Goal: Task Accomplishment & Management: Manage account settings

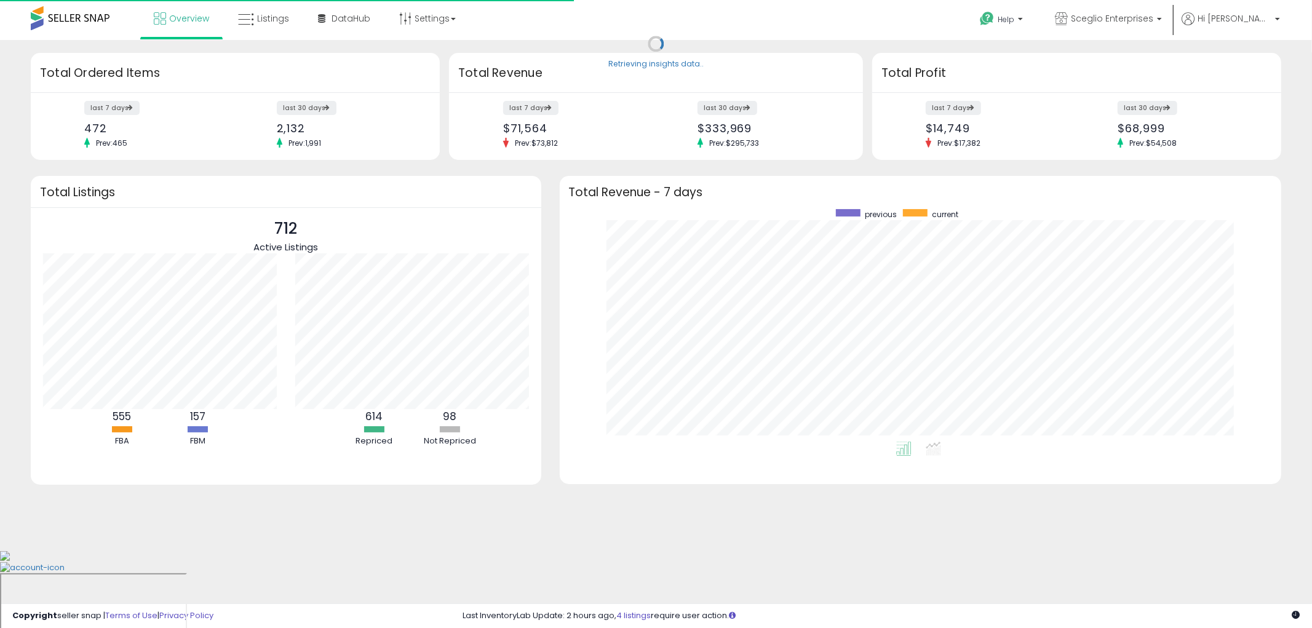
scroll to position [232, 698]
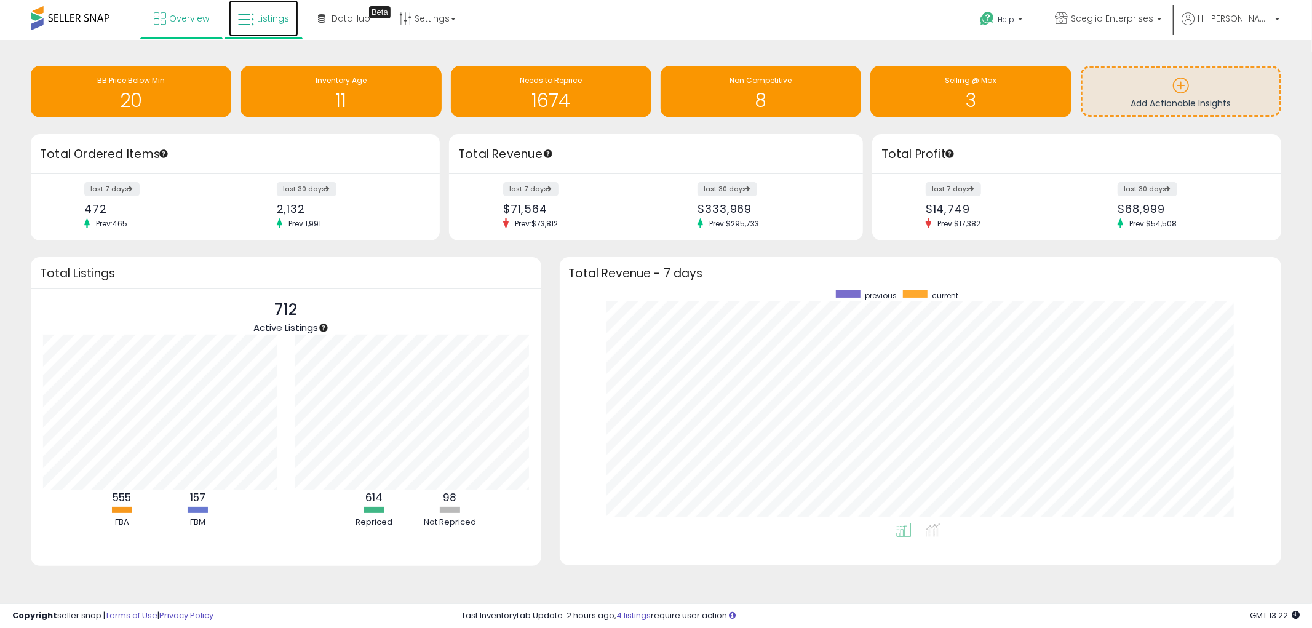
click at [234, 10] on link "Listings" at bounding box center [264, 18] width 70 height 37
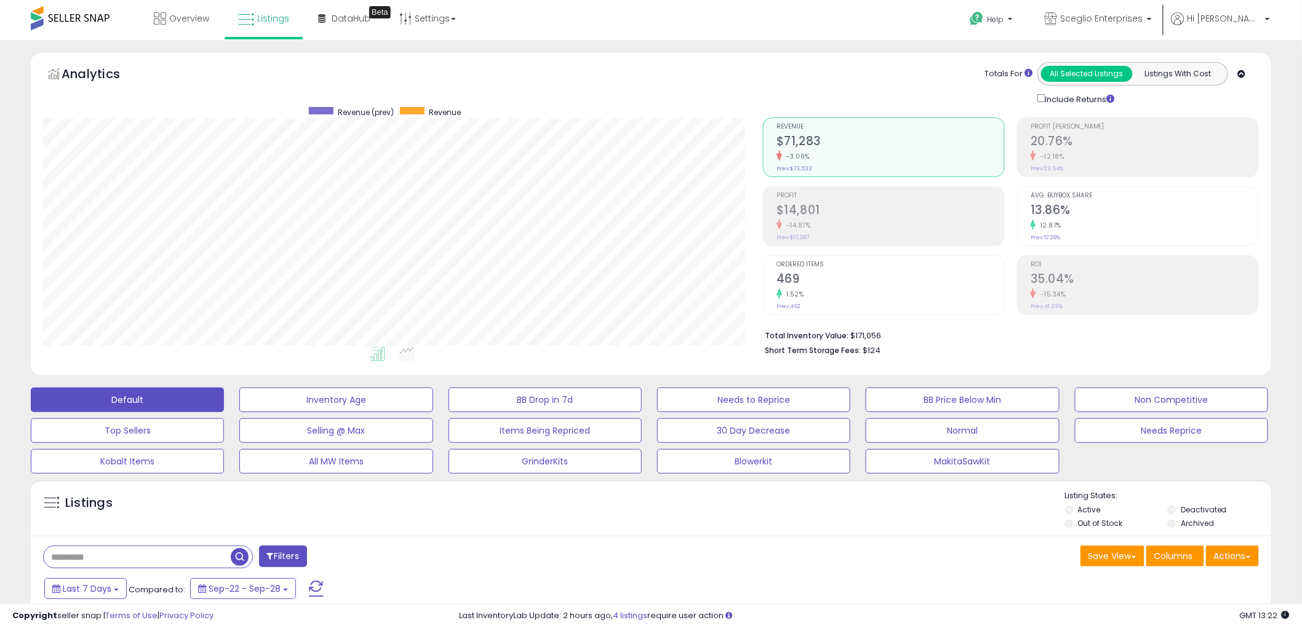
scroll to position [252, 720]
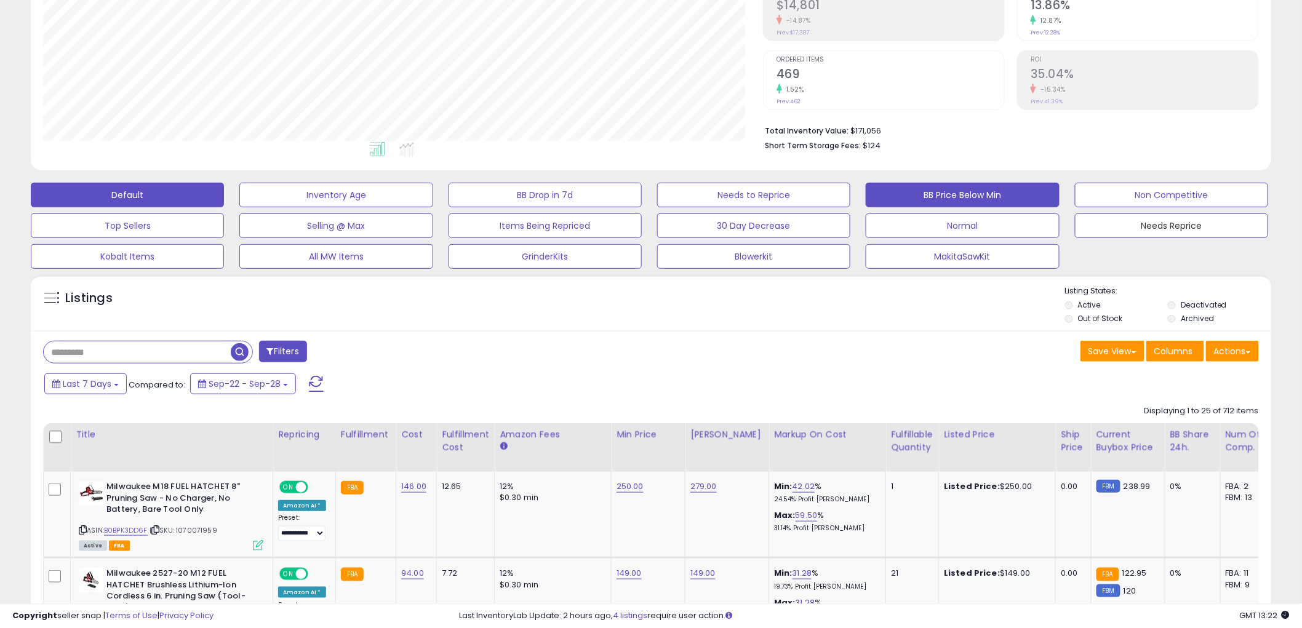
click at [1166, 218] on button "Needs Reprice" at bounding box center [1171, 225] width 193 height 25
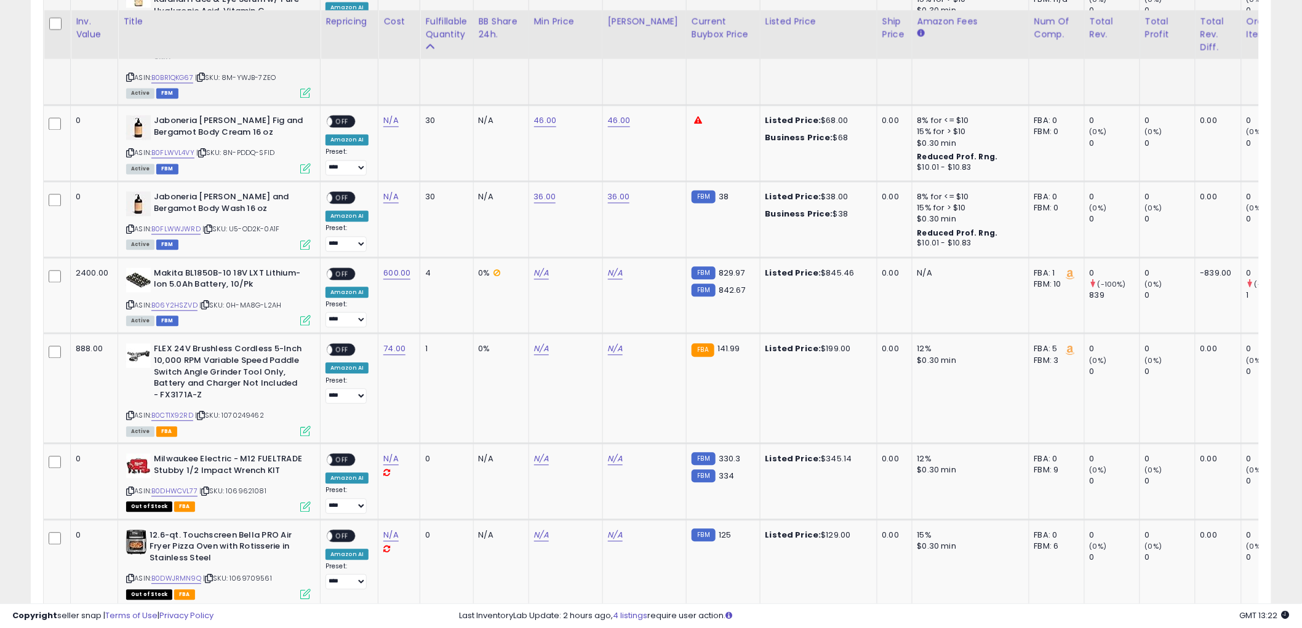
scroll to position [987, 0]
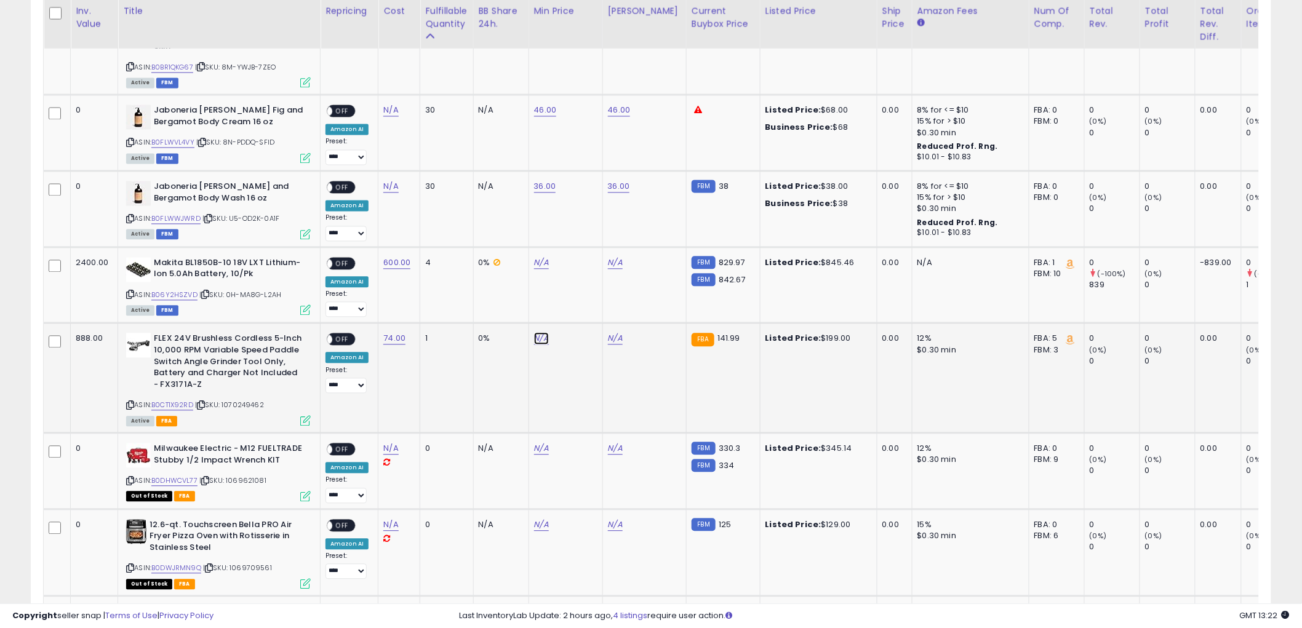
click at [540, 332] on link "N/A" at bounding box center [541, 338] width 15 height 12
drag, startPoint x: 505, startPoint y: 279, endPoint x: 381, endPoint y: 279, distance: 123.7
type input "***"
click button "submit" at bounding box center [573, 283] width 21 height 18
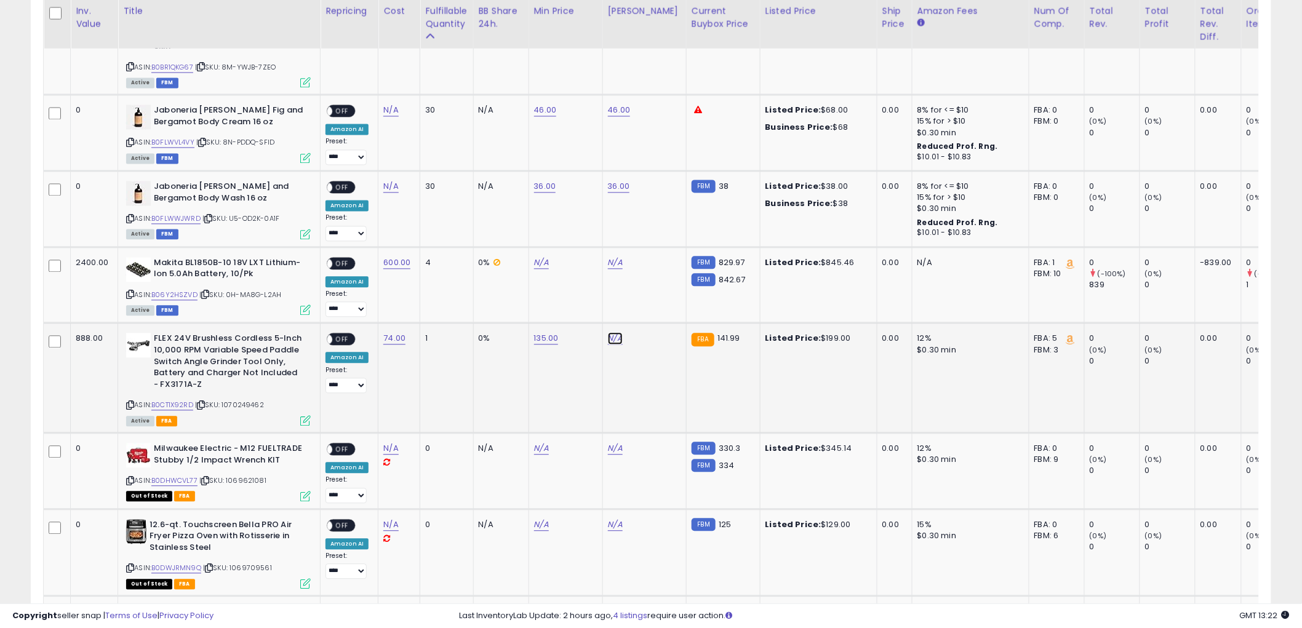
click at [618, 332] on link "N/A" at bounding box center [615, 338] width 15 height 12
drag, startPoint x: 591, startPoint y: 286, endPoint x: 521, endPoint y: 278, distance: 70.6
click at [524, 278] on input "number" at bounding box center [578, 284] width 109 height 21
type input "***"
click button "submit" at bounding box center [647, 283] width 21 height 18
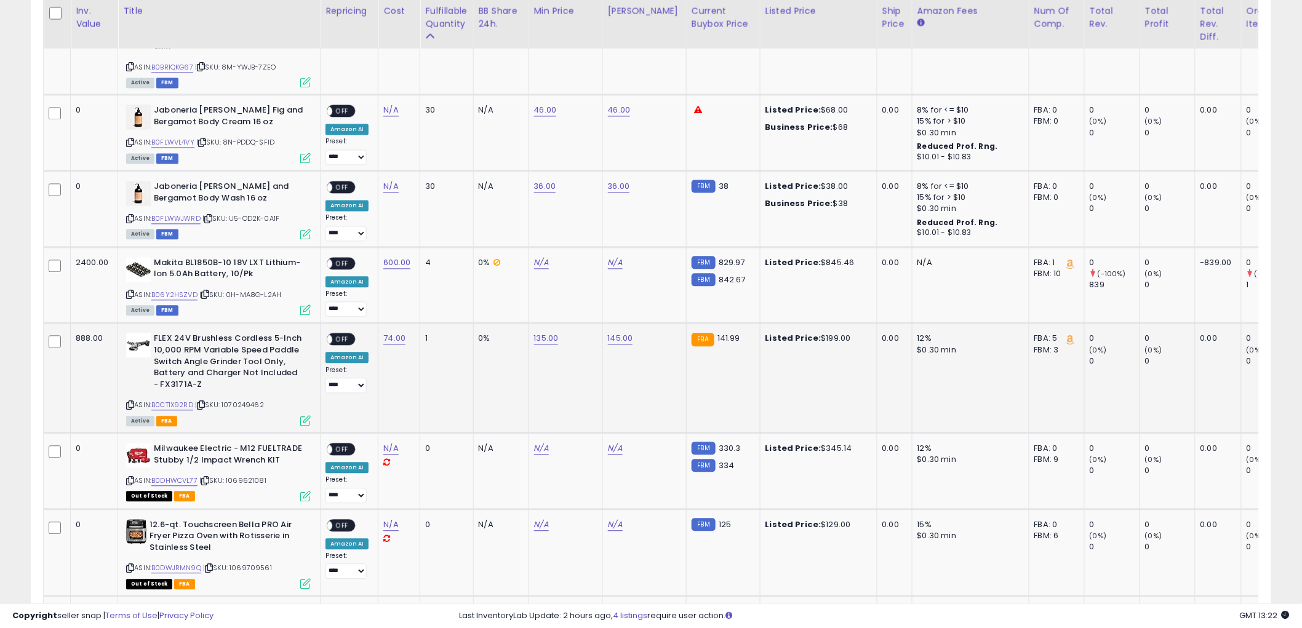
click at [346, 334] on span "OFF" at bounding box center [342, 339] width 20 height 10
click at [340, 378] on select "**********" at bounding box center [345, 385] width 41 height 15
select select "**********"
click at [325, 378] on select "**********" at bounding box center [345, 385] width 41 height 15
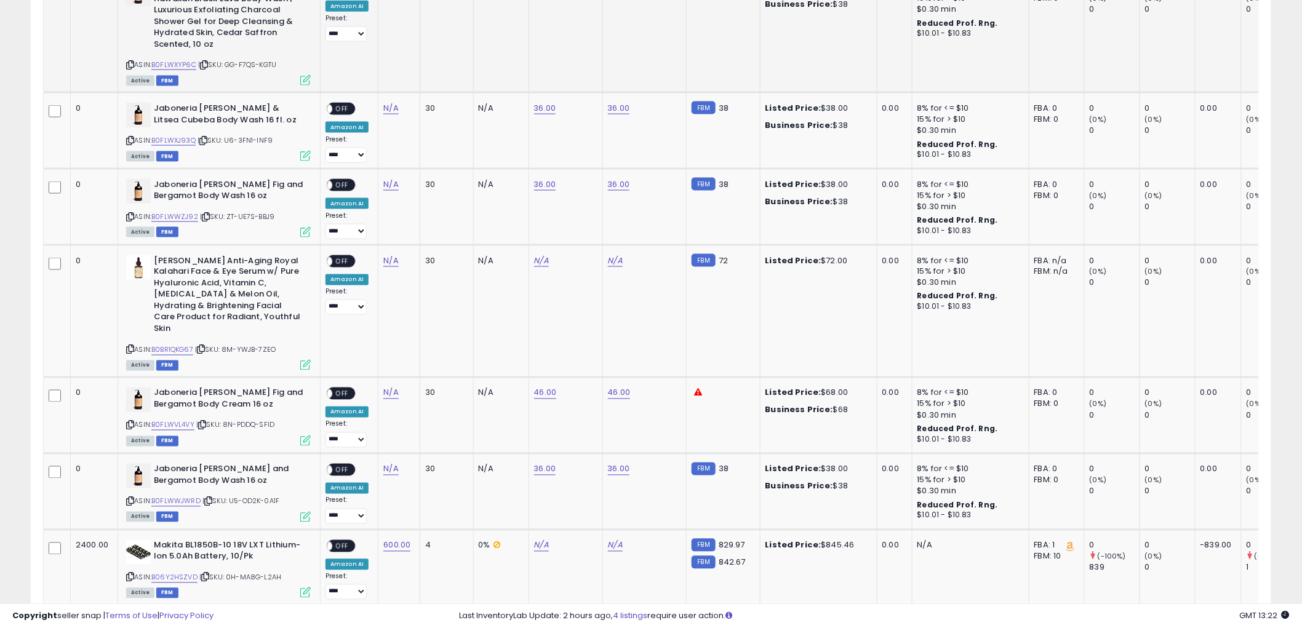
scroll to position [509, 0]
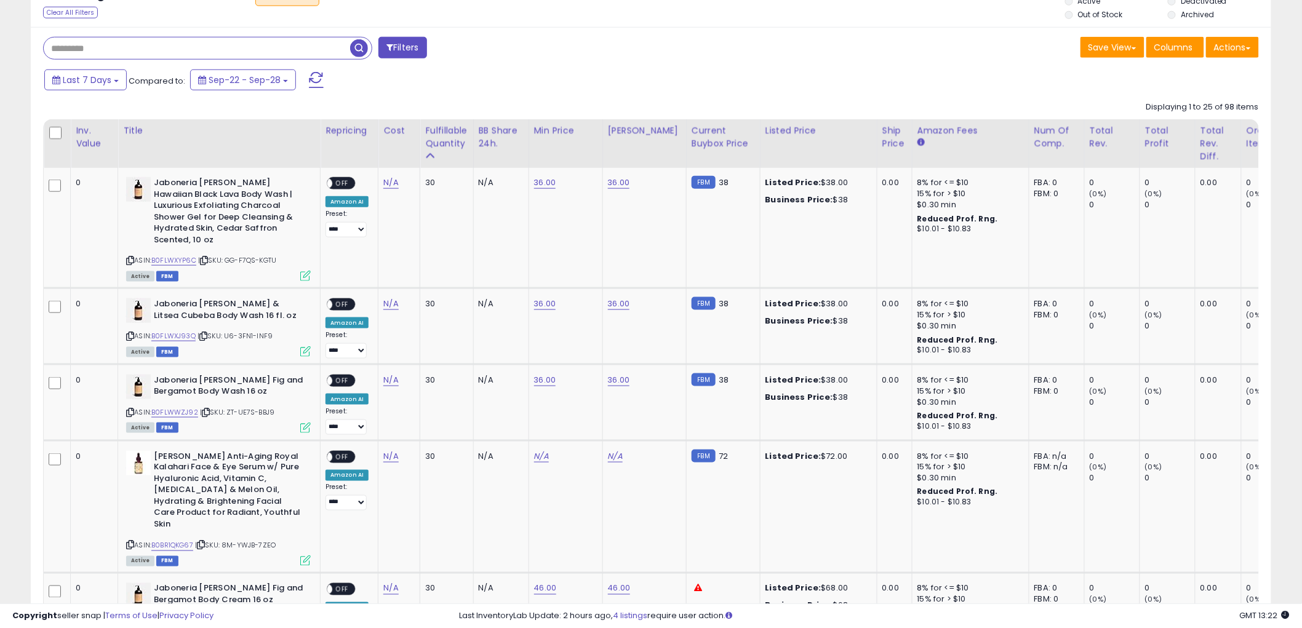
click at [164, 54] on input "text" at bounding box center [197, 49] width 306 height 22
type input "****"
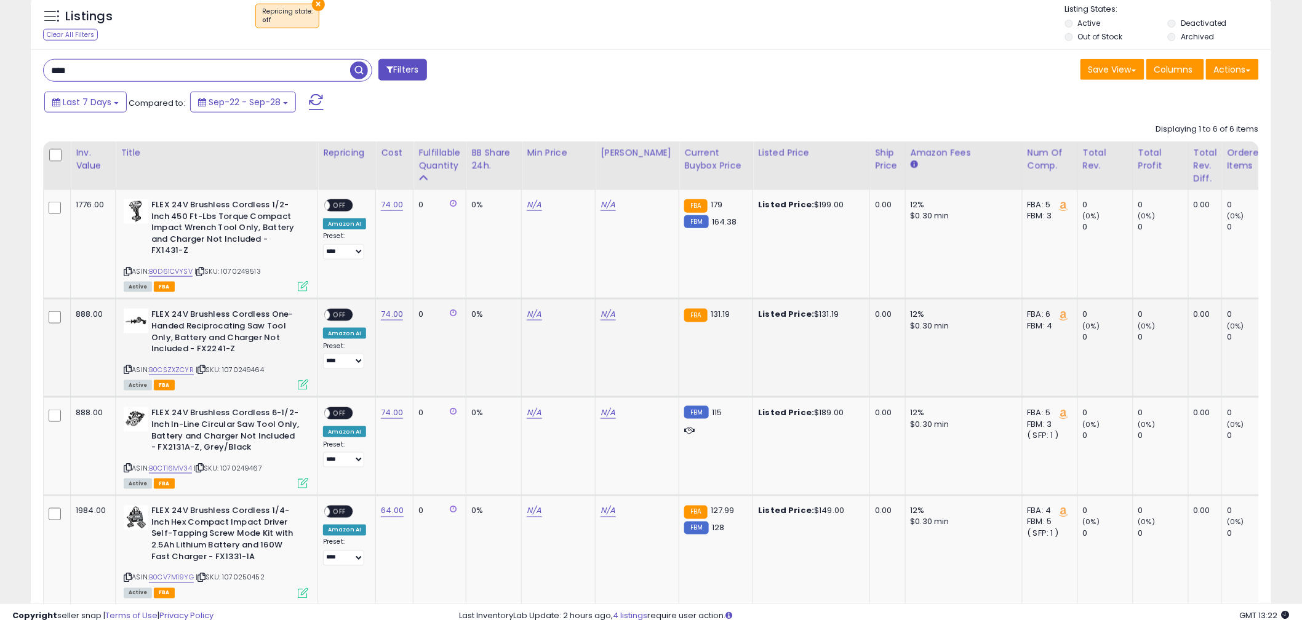
scroll to position [481, 0]
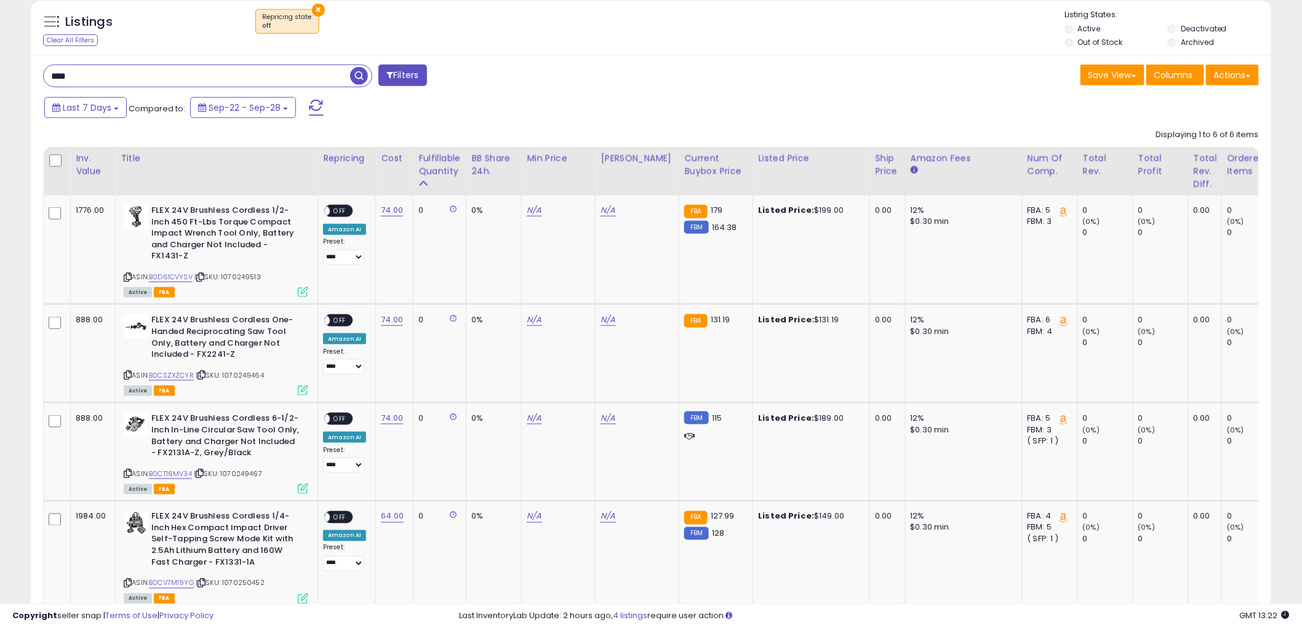
click at [313, 6] on button "×" at bounding box center [318, 10] width 13 height 13
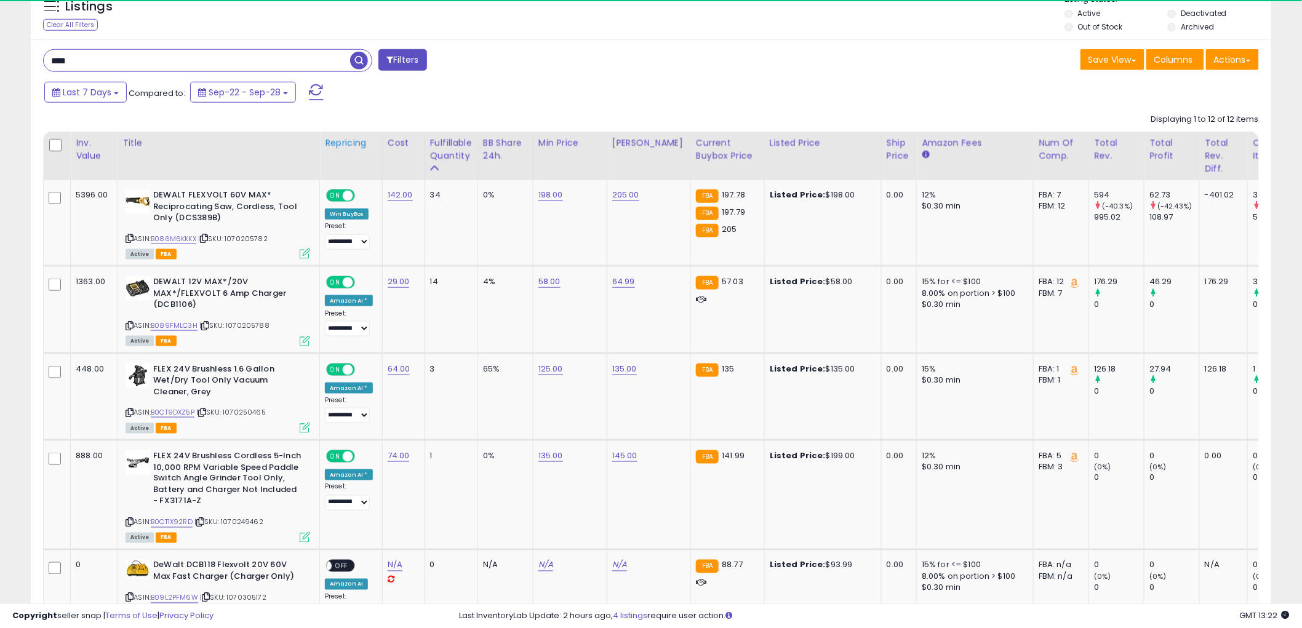
scroll to position [0, 0]
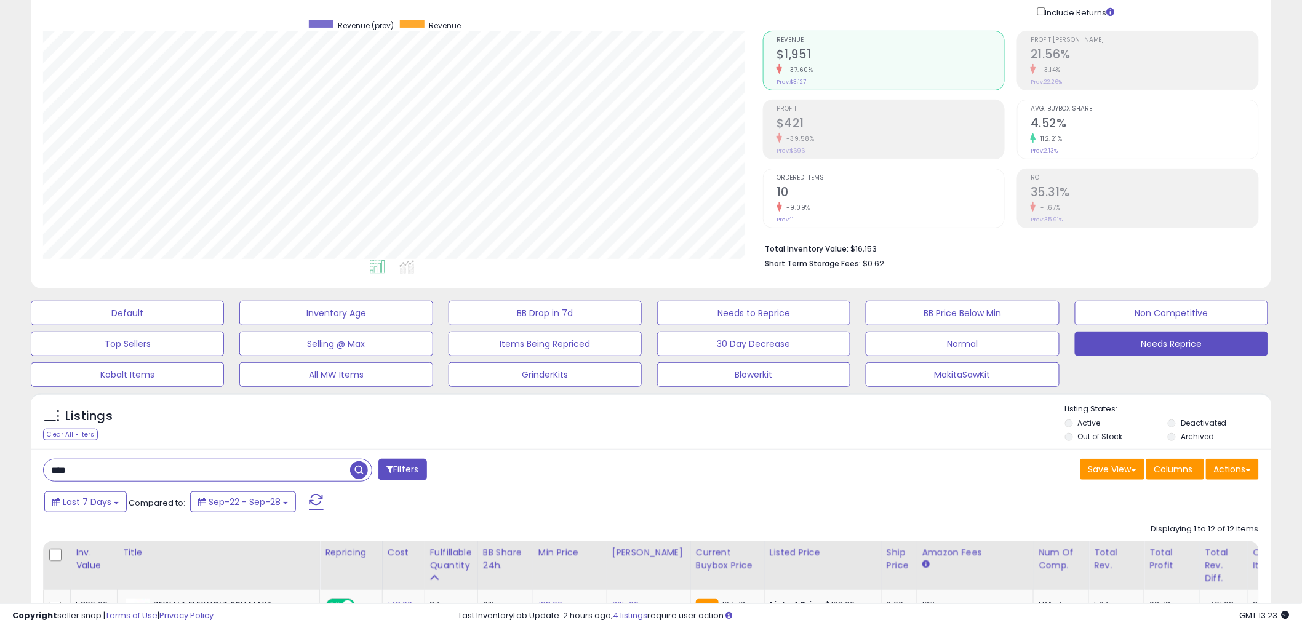
click at [1159, 361] on div "Default Inventory Age BB Drop in 7d Needs to Reprice BB Price Below Min Non Com…" at bounding box center [650, 341] width 1271 height 92
click at [1158, 352] on button "Needs Reprice" at bounding box center [1171, 344] width 193 height 25
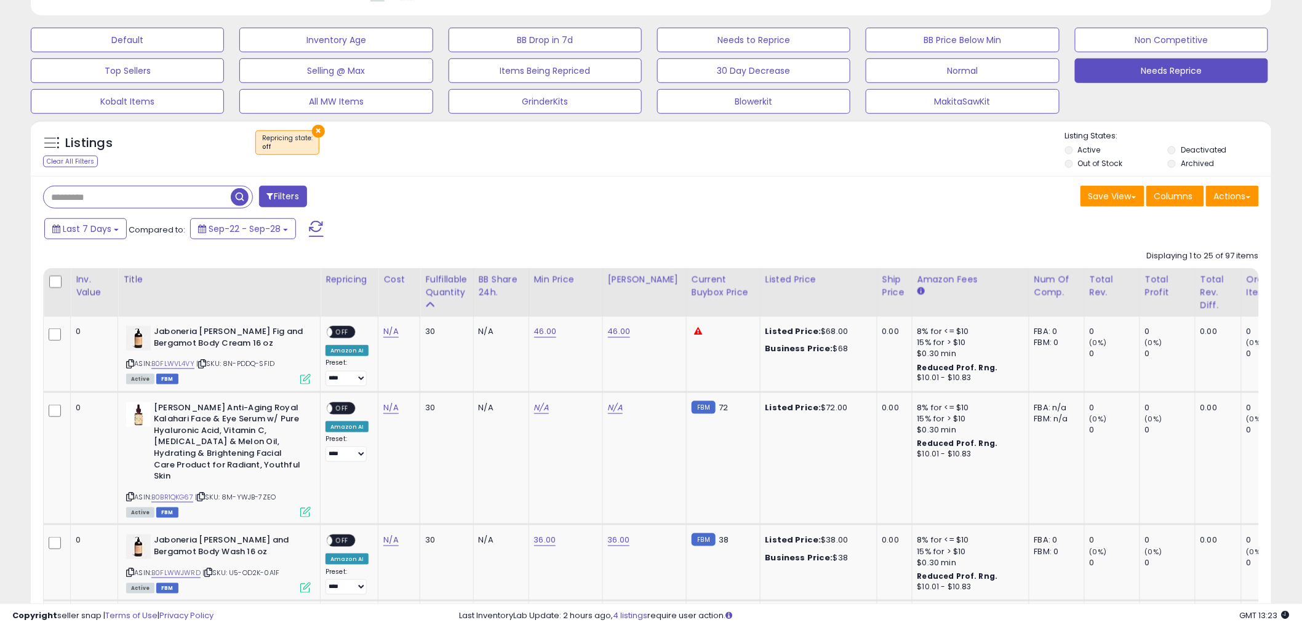
click at [322, 129] on button "×" at bounding box center [318, 131] width 13 height 13
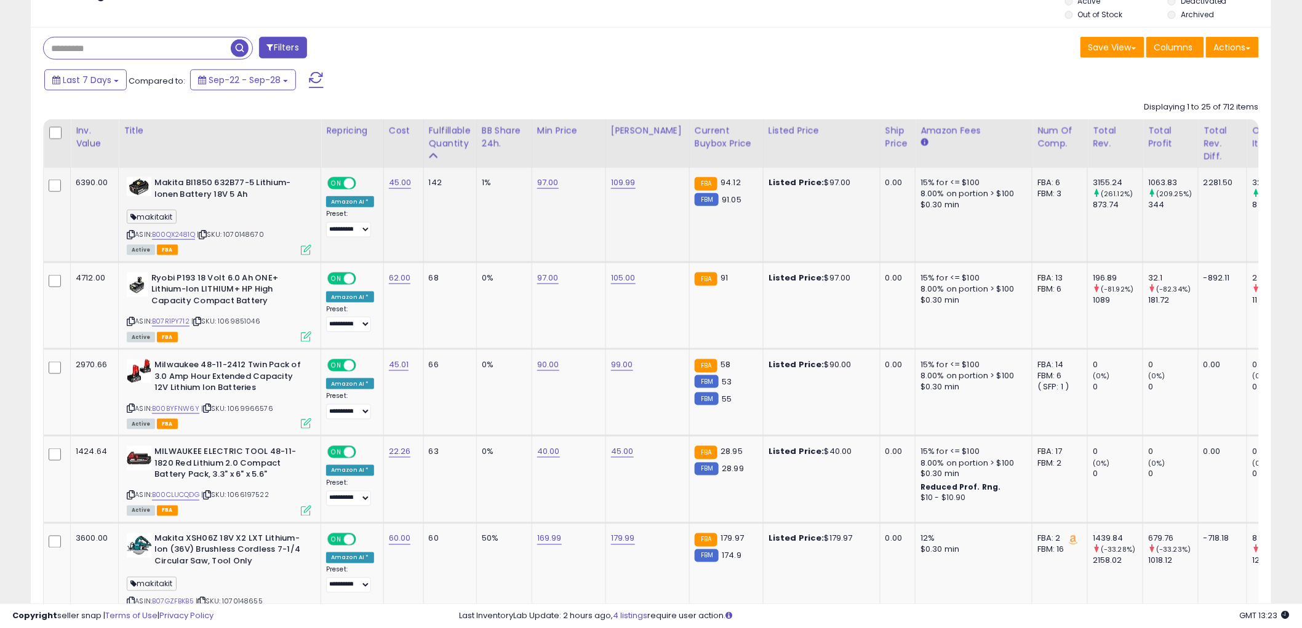
click at [555, 181] on div "97.00" at bounding box center [566, 182] width 59 height 11
click at [517, 180] on div "1%" at bounding box center [502, 182] width 41 height 11
click at [538, 181] on link "97.00" at bounding box center [548, 183] width 22 height 12
drag, startPoint x: 549, startPoint y: 161, endPoint x: 373, endPoint y: 143, distance: 176.8
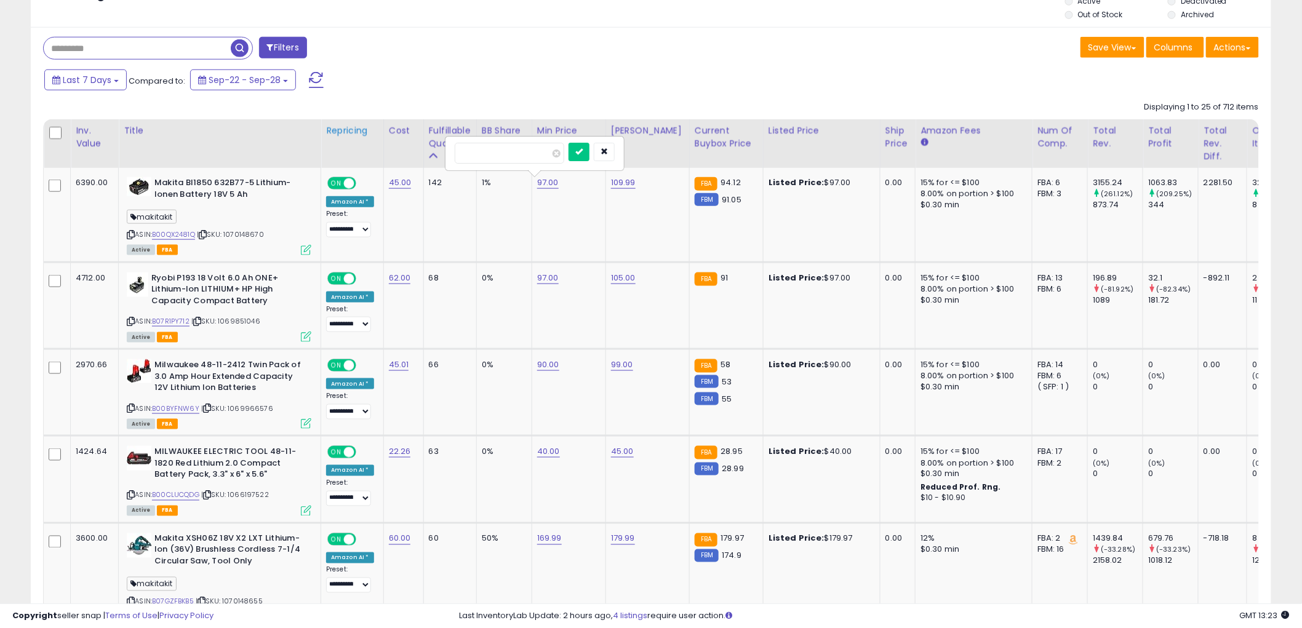
type input "**"
click button "submit" at bounding box center [578, 152] width 21 height 18
click at [613, 174] on td "109.99" at bounding box center [647, 215] width 84 height 94
click at [614, 181] on link "109.99" at bounding box center [623, 183] width 25 height 12
drag, startPoint x: 614, startPoint y: 152, endPoint x: 405, endPoint y: 129, distance: 210.4
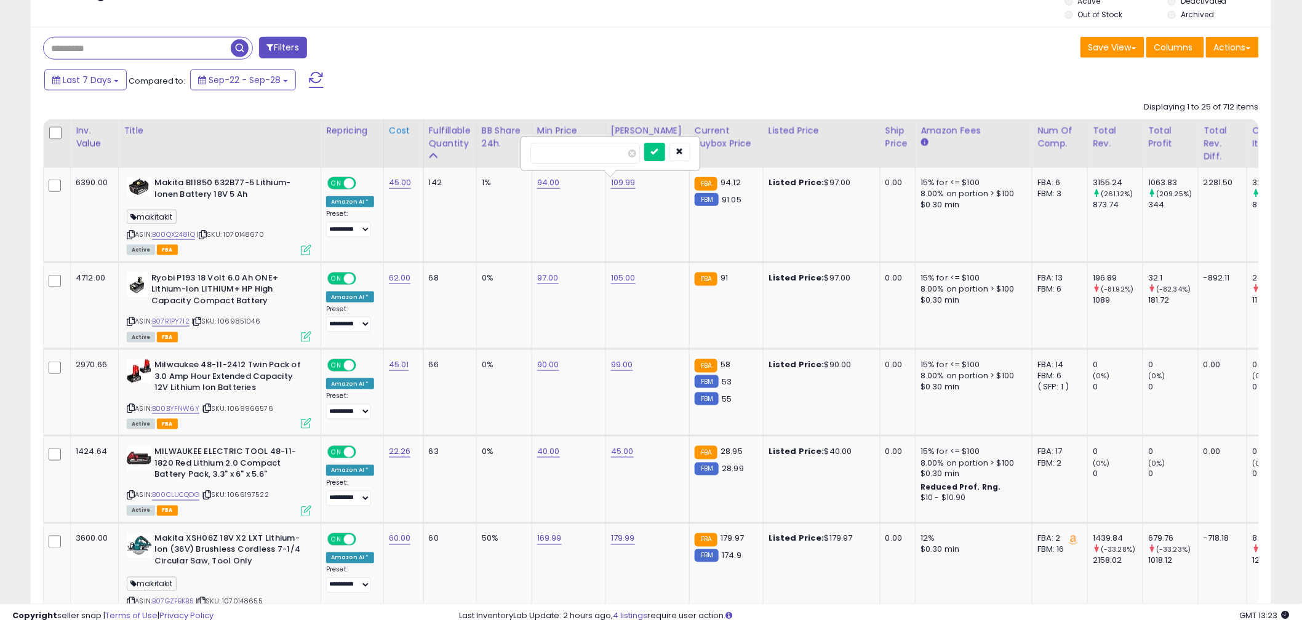
type input "***"
click button "submit" at bounding box center [654, 152] width 21 height 18
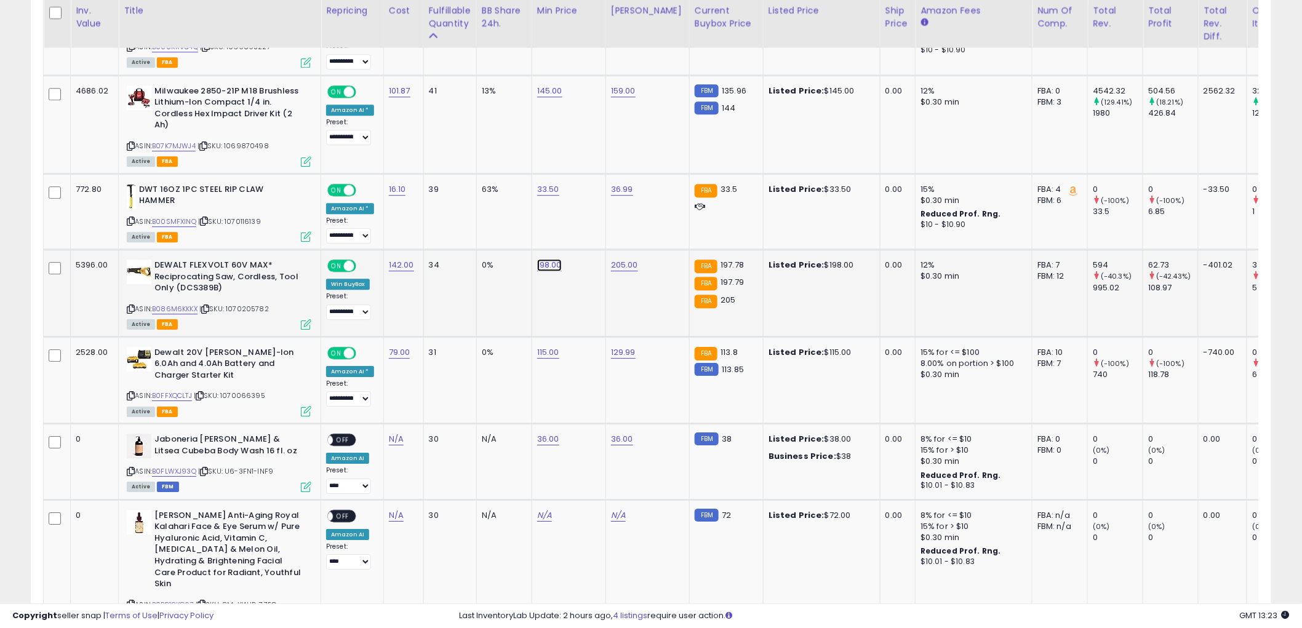
click at [549, 260] on link "198.00" at bounding box center [549, 265] width 25 height 12
drag, startPoint x: 560, startPoint y: 230, endPoint x: 413, endPoint y: 220, distance: 146.8
click at [456, 221] on input "******" at bounding box center [510, 231] width 109 height 21
drag, startPoint x: 377, startPoint y: 213, endPoint x: 325, endPoint y: 219, distance: 52.6
click at [329, 216] on tbody "6390.00 Makita Bl1850 632B77-5 Lithium-Ionen Battery 18V 5 Ah makitakit ASIN: B…" at bounding box center [945, 414] width 1802 height 2271
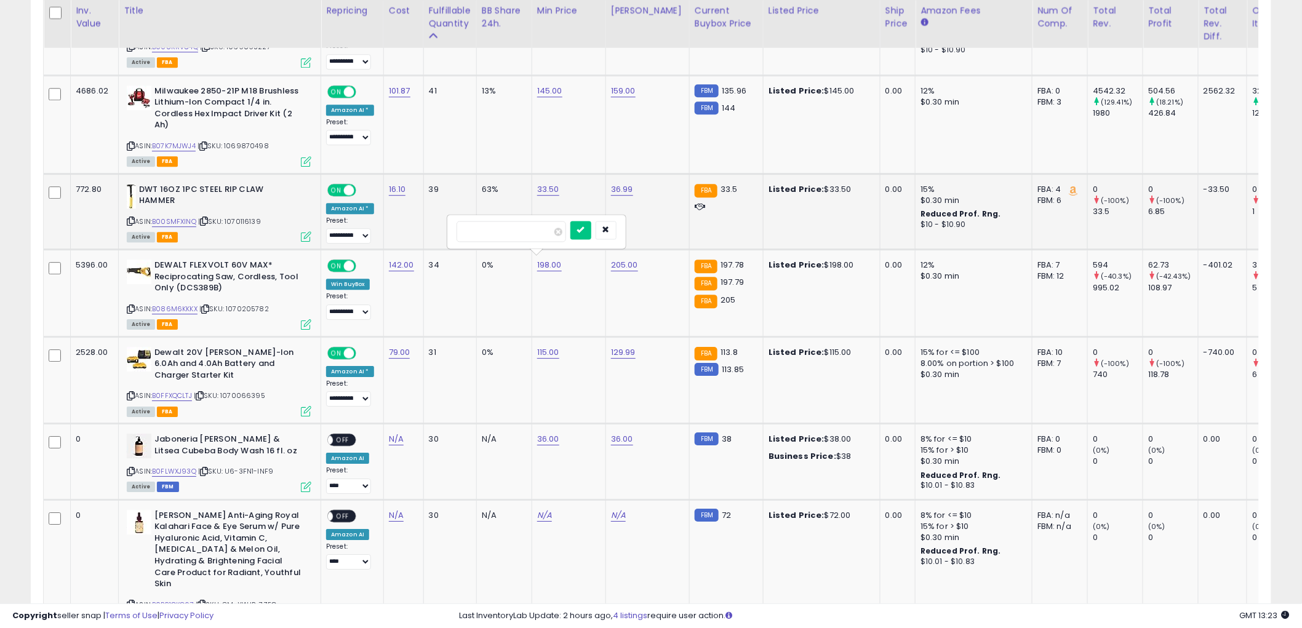
type input "***"
click button "submit" at bounding box center [580, 230] width 21 height 18
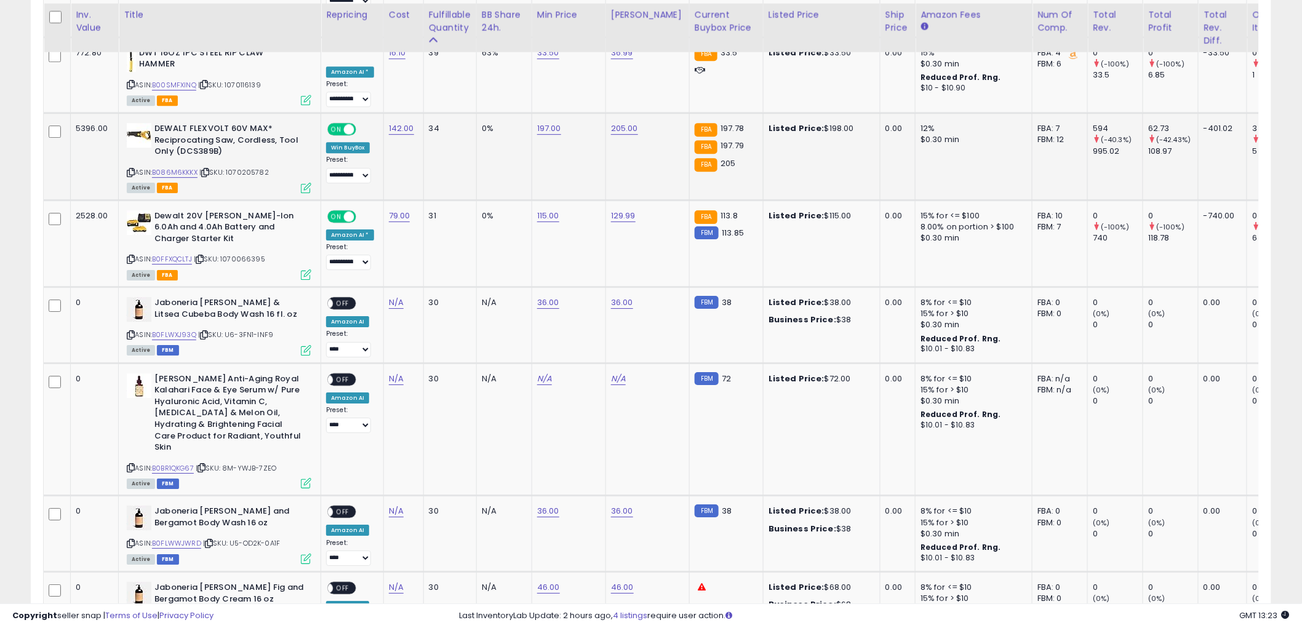
scroll to position [1603, 0]
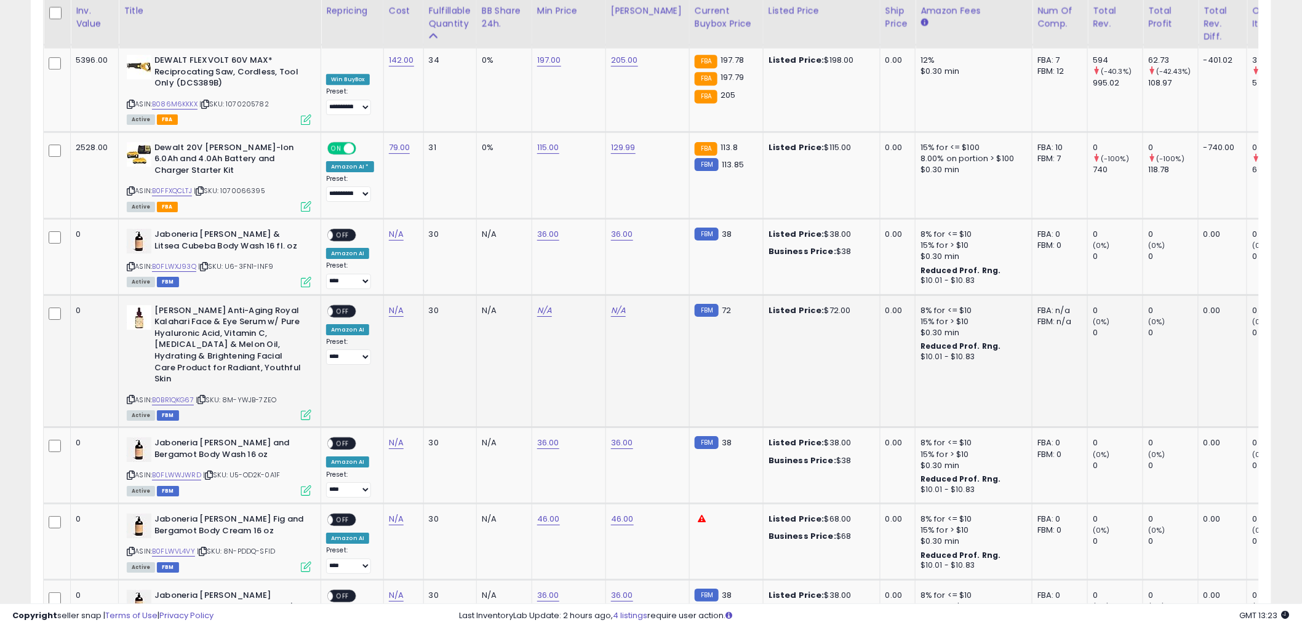
click at [179, 390] on div "ASIN: B0BR1QKG67 | SKU: 8M-YWJB-7ZEO Active FBM" at bounding box center [219, 362] width 185 height 114
click at [182, 395] on link "B0BR1QKG67" at bounding box center [173, 400] width 42 height 10
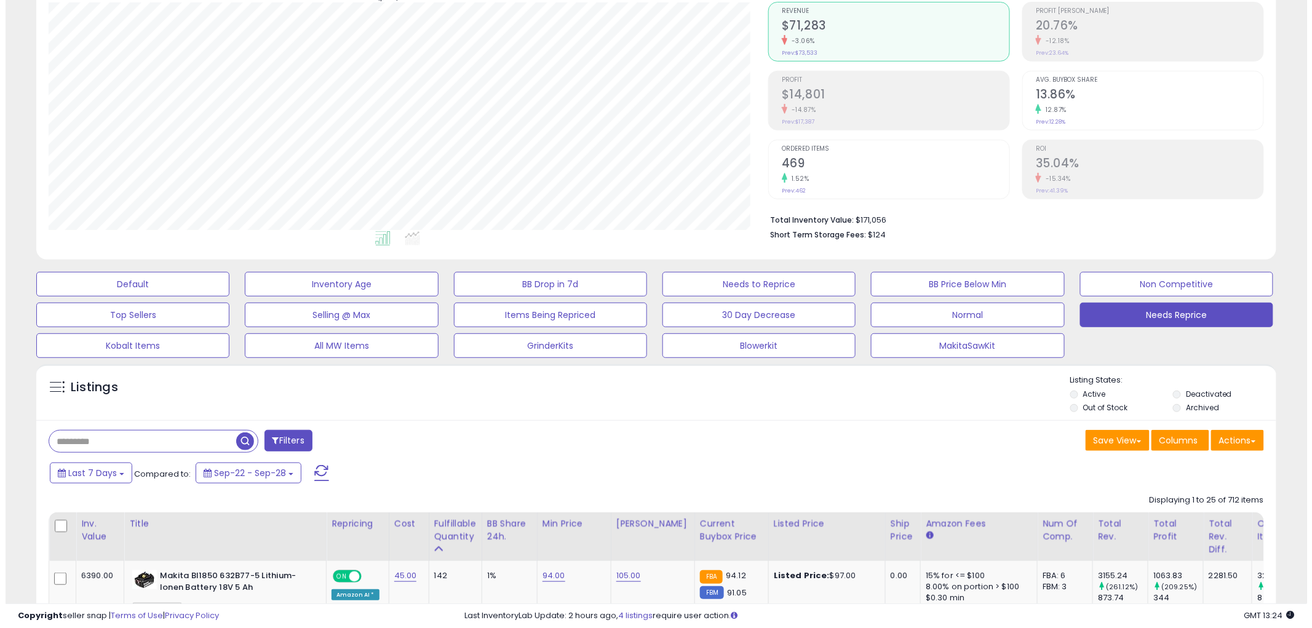
scroll to position [0, 0]
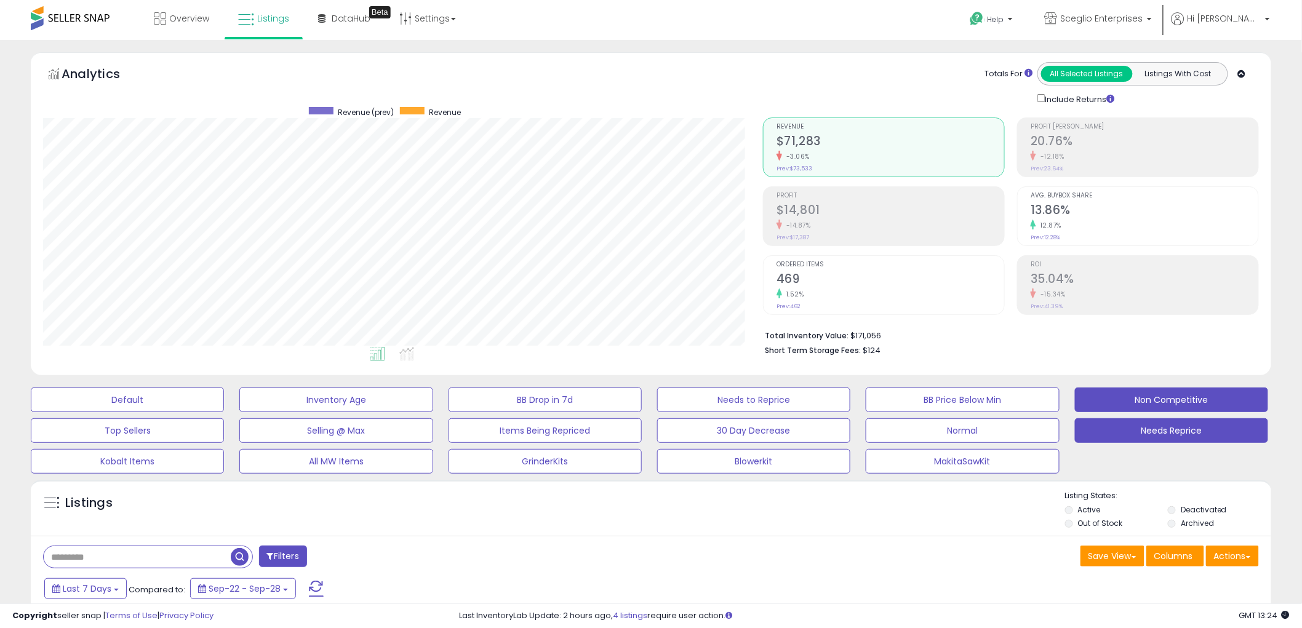
click at [1129, 392] on button "Non Competitive" at bounding box center [1171, 400] width 193 height 25
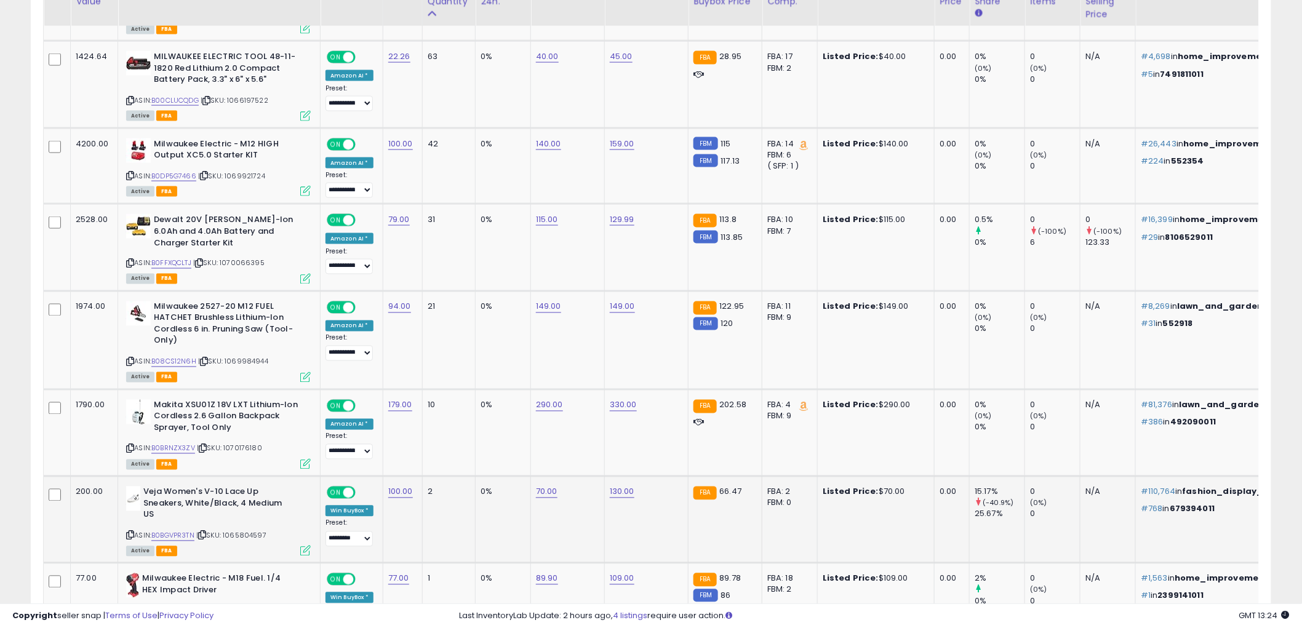
scroll to position [699, 0]
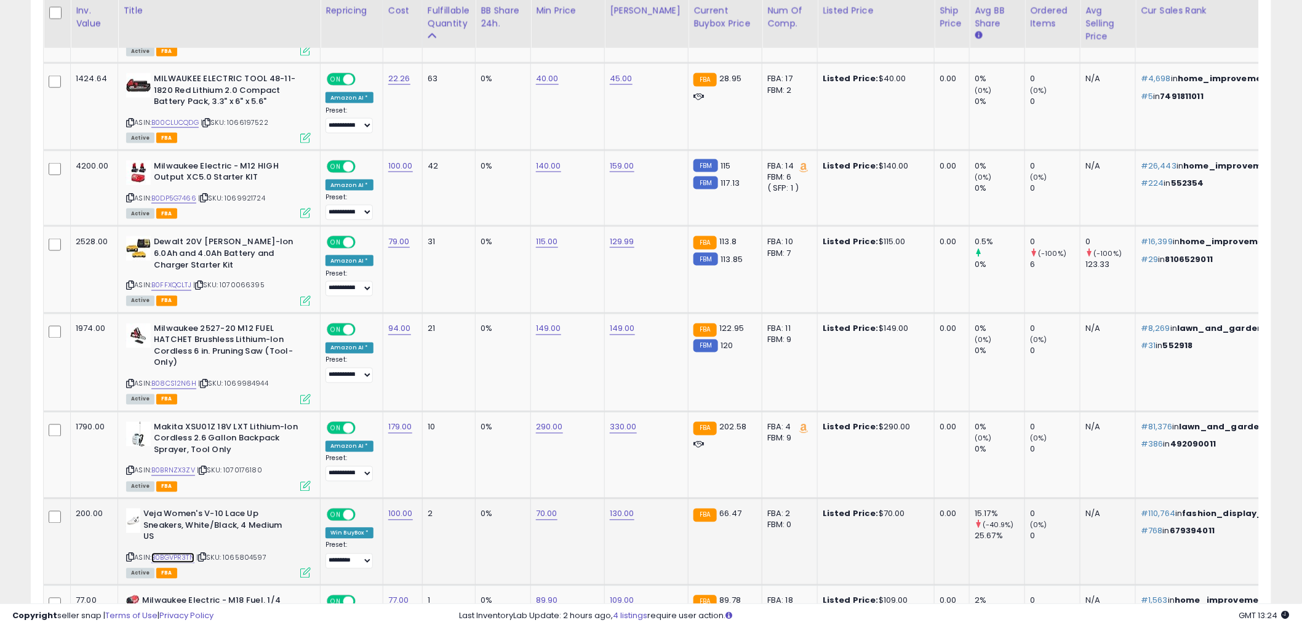
click at [172, 557] on link "B0BGVPR3TN" at bounding box center [172, 558] width 43 height 10
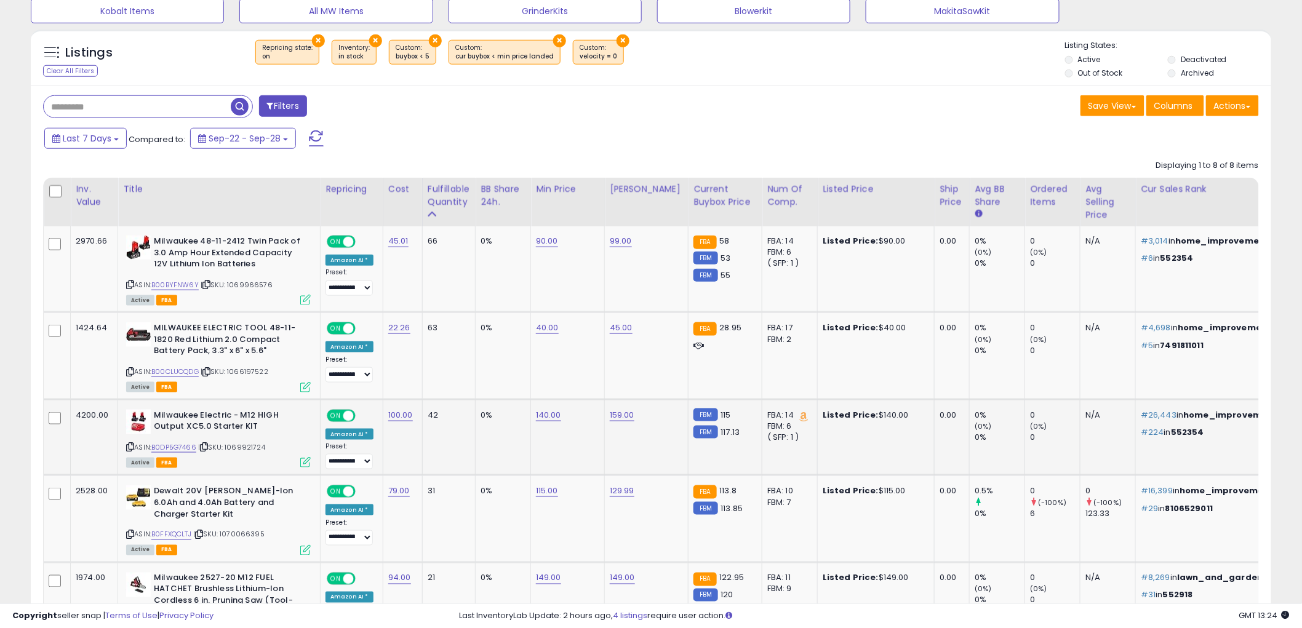
scroll to position [426, 0]
